Goal: Information Seeking & Learning: Learn about a topic

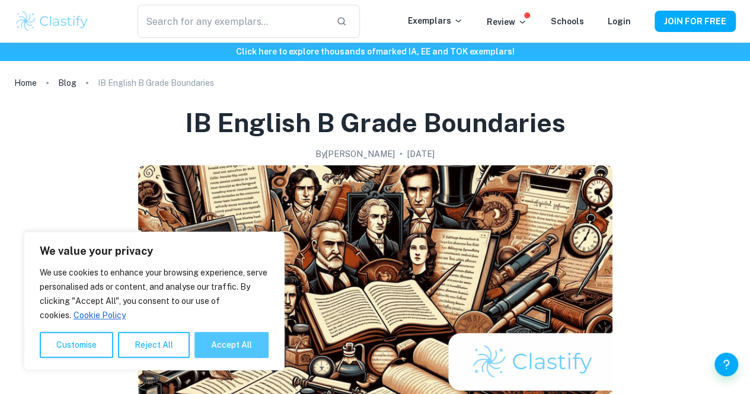
click at [241, 345] on button "Accept All" at bounding box center [232, 345] width 74 height 26
checkbox input "true"
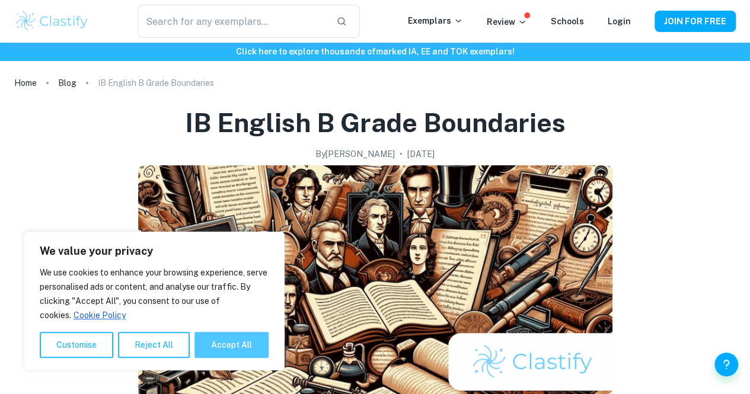
checkbox input "true"
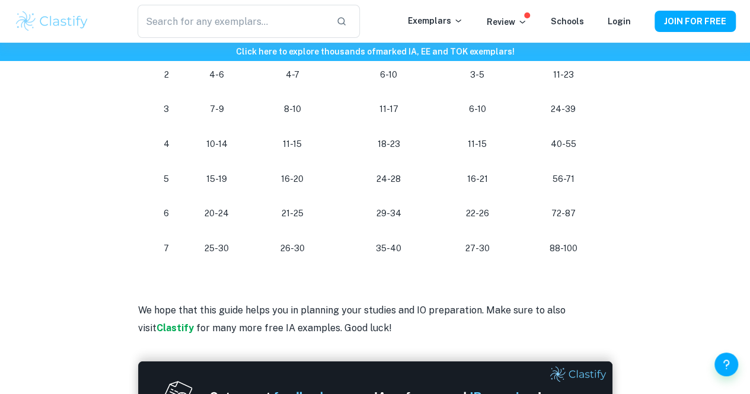
scroll to position [1195, 0]
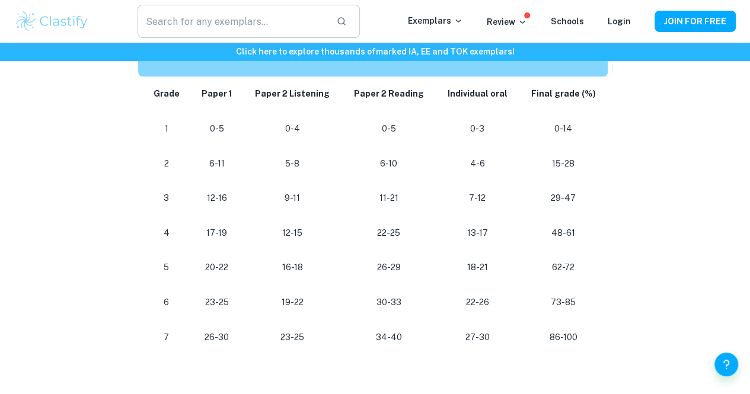
scroll to position [654, 0]
